Goal: Navigation & Orientation: Find specific page/section

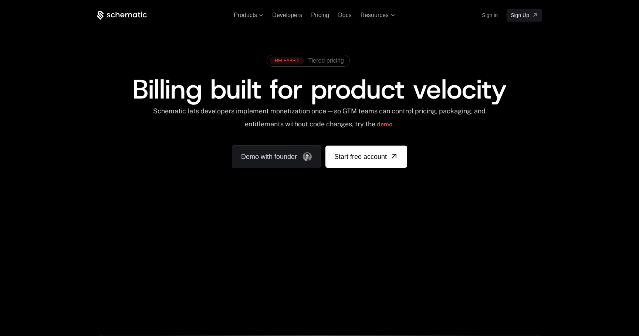
click at [488, 14] on link "Sign in" at bounding box center [490, 15] width 16 height 12
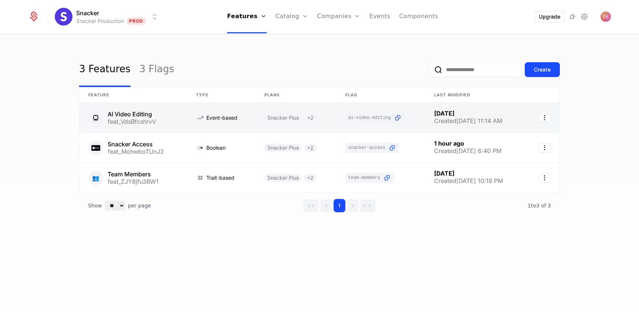
click at [389, 116] on link at bounding box center [381, 118] width 89 height 30
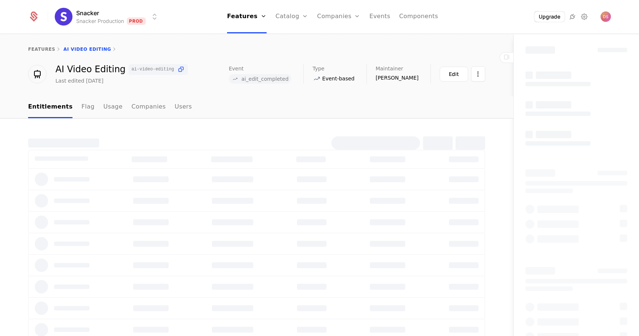
click at [389, 116] on nav "Entitlements Flag Usage Companies Users" at bounding box center [256, 107] width 457 height 22
